Goal: Task Accomplishment & Management: Use online tool/utility

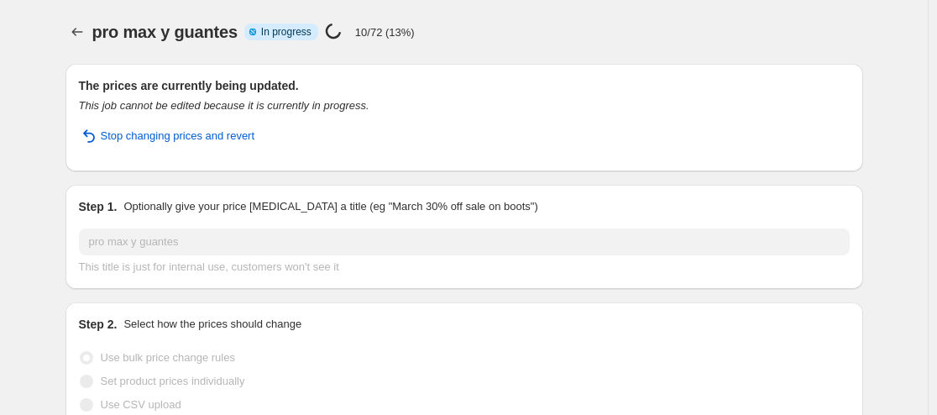
select select "percentage"
select select "collection"
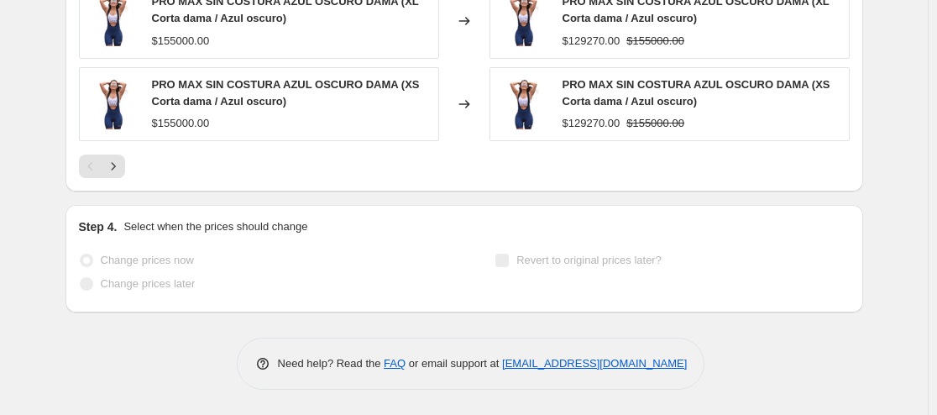
scroll to position [1407, 0]
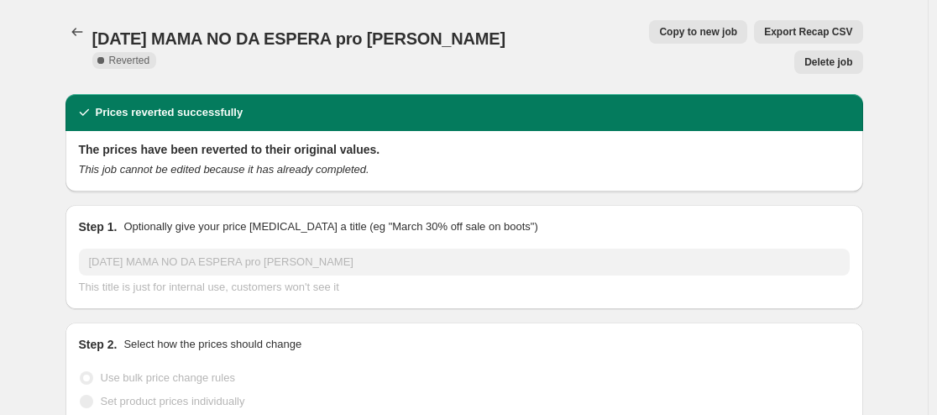
select select "percentage"
select select "collection"
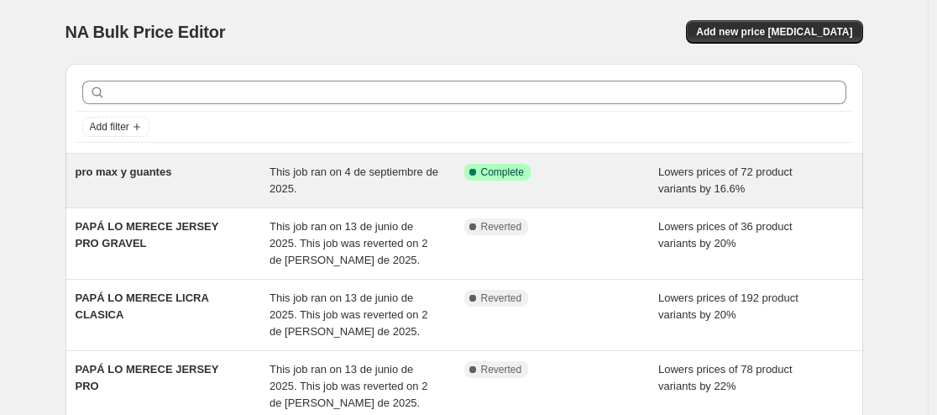
click at [583, 181] on div "Success Complete Complete" at bounding box center [562, 181] width 195 height 34
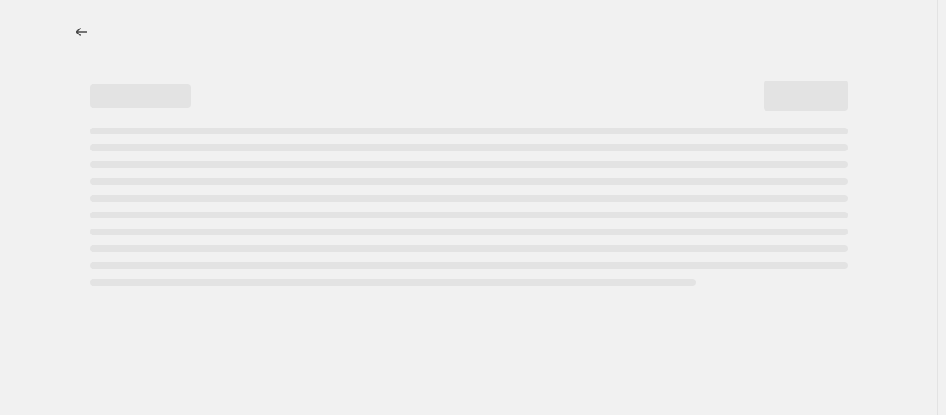
select select "percentage"
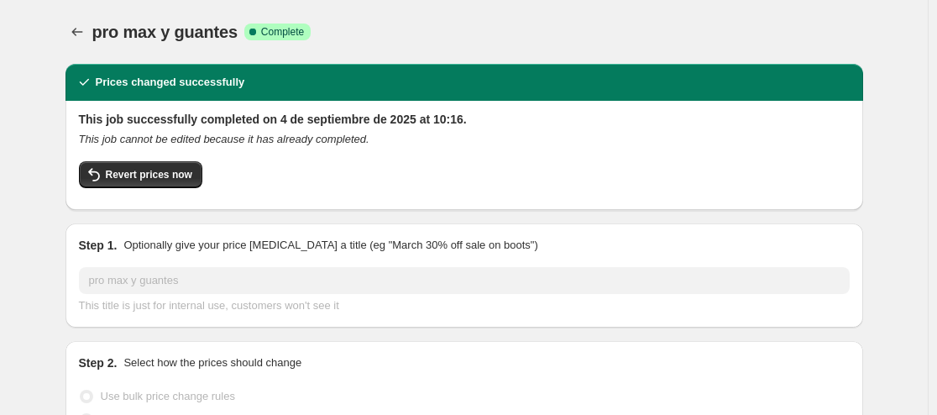
select select "collection"
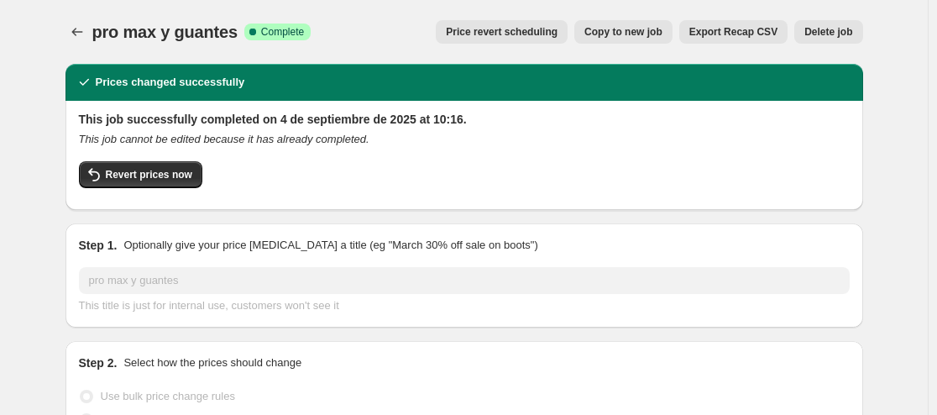
click at [832, 31] on span "Delete job" at bounding box center [829, 31] width 48 height 13
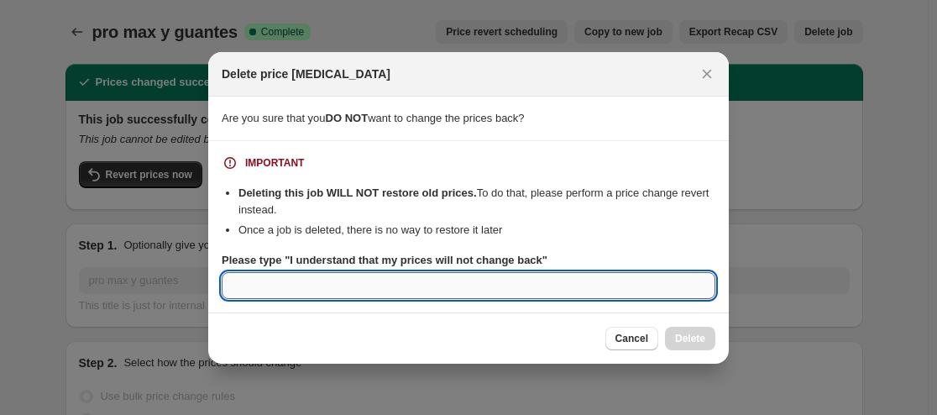
click at [485, 290] on input "Please type "I understand that my prices will not change back"" at bounding box center [469, 285] width 494 height 27
click at [836, 284] on div at bounding box center [468, 207] width 937 height 415
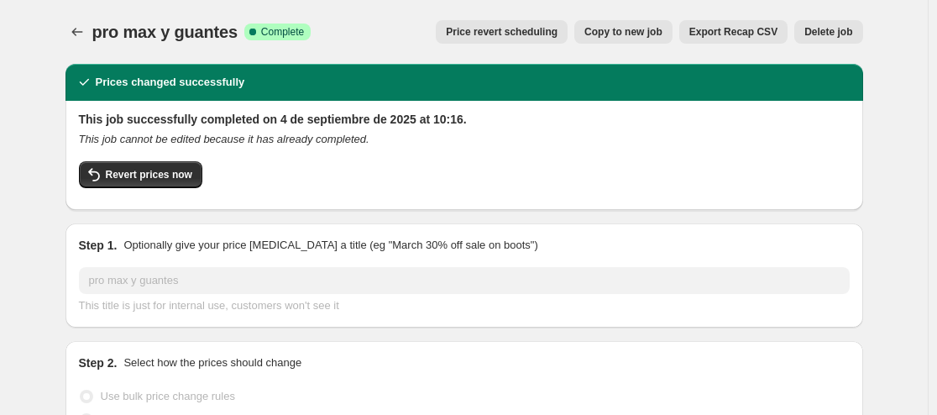
click at [835, 34] on span "Delete job" at bounding box center [829, 31] width 48 height 13
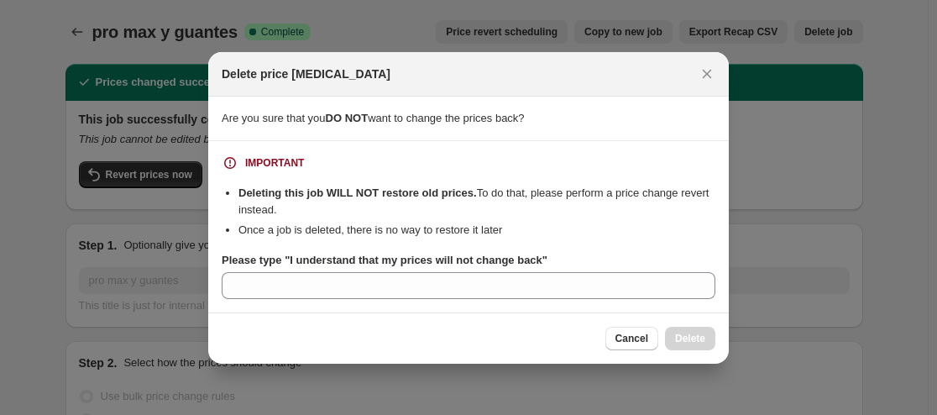
click at [522, 123] on span "Are you sure that you DO NOT want to change the prices back?" at bounding box center [373, 118] width 303 height 13
click at [555, 120] on div "Are you sure that you DO NOT want to change the prices back?" at bounding box center [469, 118] width 494 height 17
click at [301, 181] on div "IMPORTANT Deleting this job WILL NOT restore old prices. To do that, please per…" at bounding box center [469, 227] width 494 height 144
click at [525, 204] on li "Deleting this job WILL NOT restore old prices. To do that, please perform a pri…" at bounding box center [477, 202] width 477 height 34
click at [530, 190] on li "Deleting this job WILL NOT restore old prices. To do that, please perform a pri…" at bounding box center [477, 202] width 477 height 34
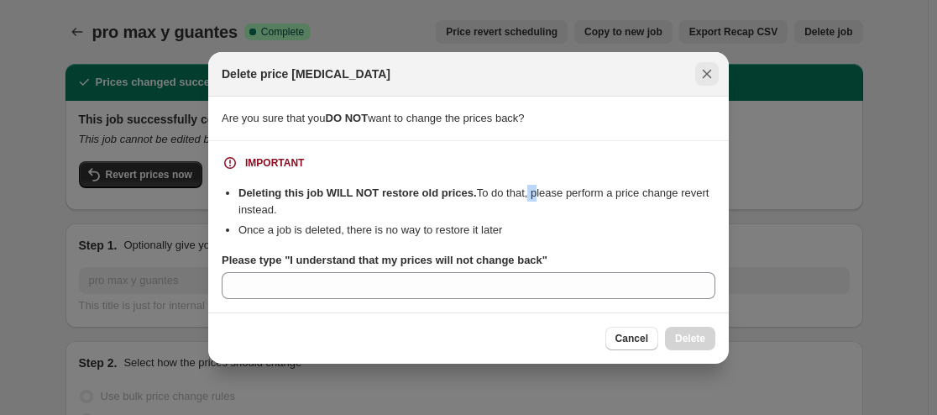
click at [703, 66] on icon "Close" at bounding box center [707, 74] width 17 height 17
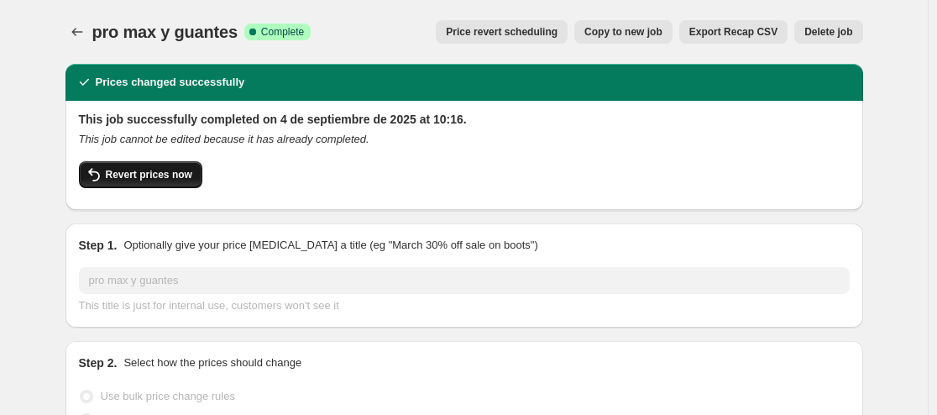
click at [122, 165] on button "Revert prices now" at bounding box center [140, 174] width 123 height 27
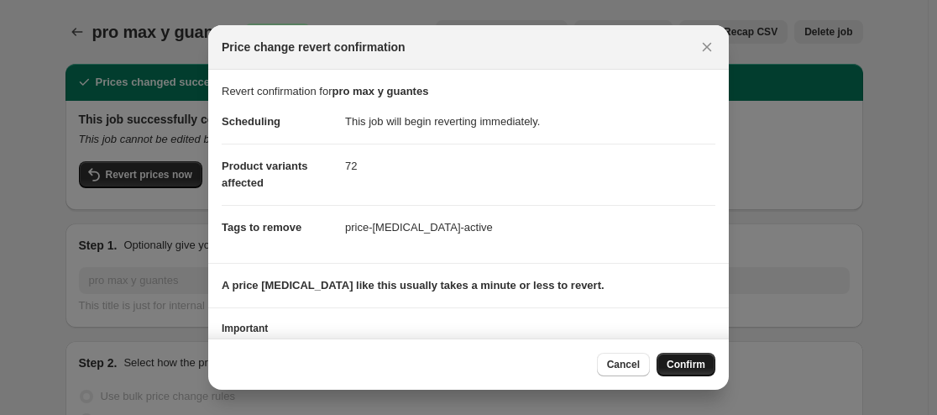
click at [691, 368] on span "Confirm" at bounding box center [686, 364] width 39 height 13
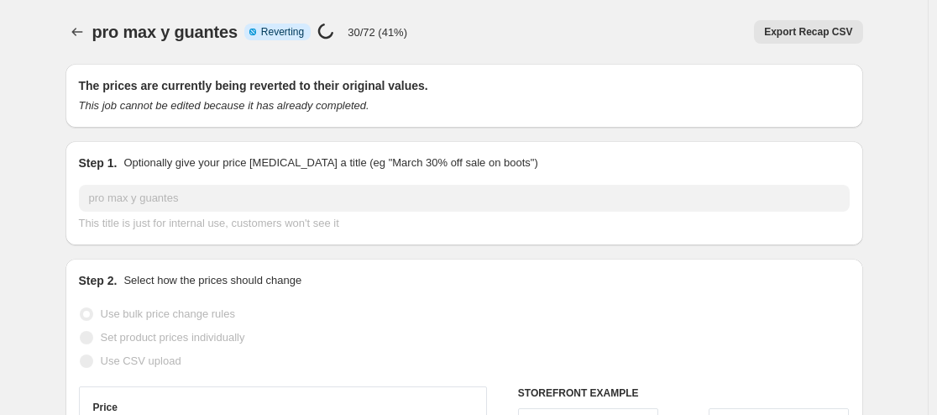
select select "percentage"
select select "collection"
